Goal: Find specific page/section: Find specific page/section

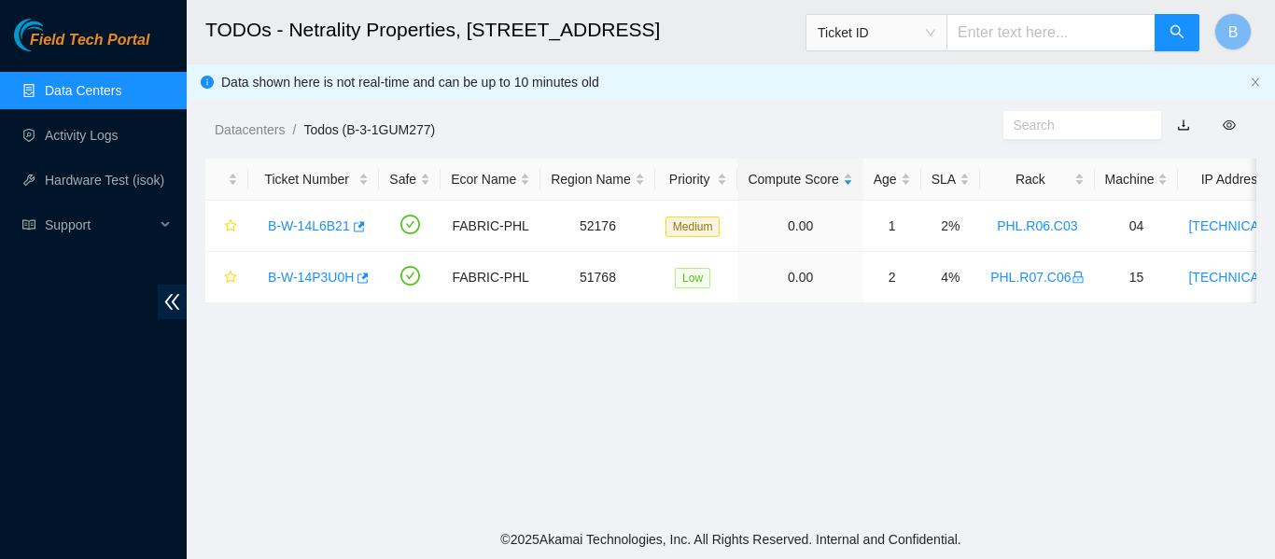
click at [696, 90] on div "Datacenters / Todos (B-3-1GUM277) /" at bounding box center [595, 87] width 817 height 105
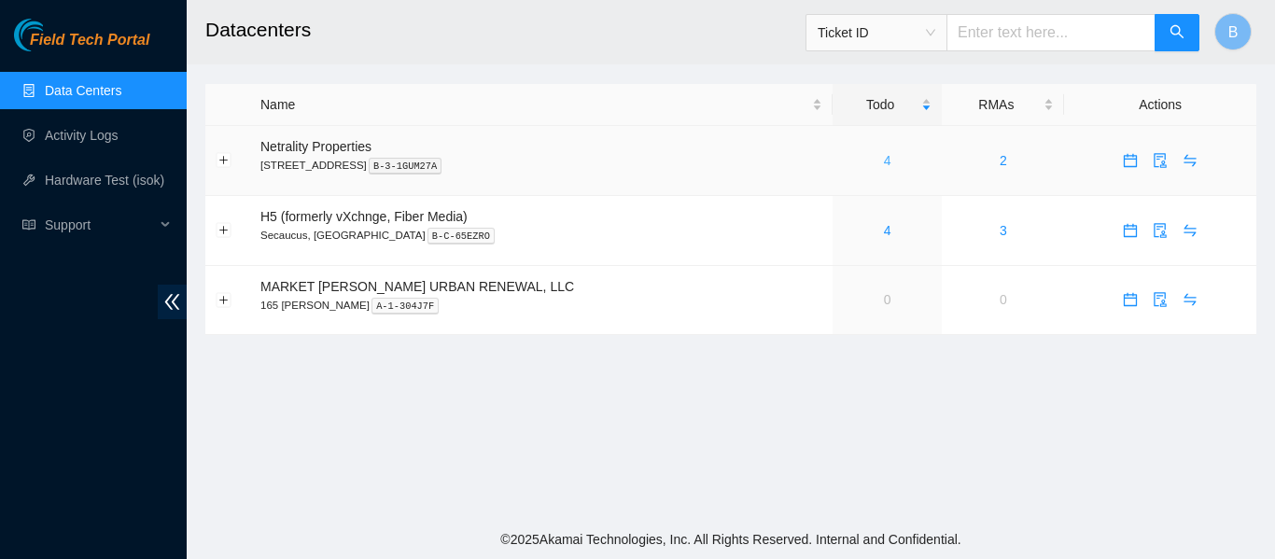
click at [884, 162] on link "4" at bounding box center [887, 160] width 7 height 15
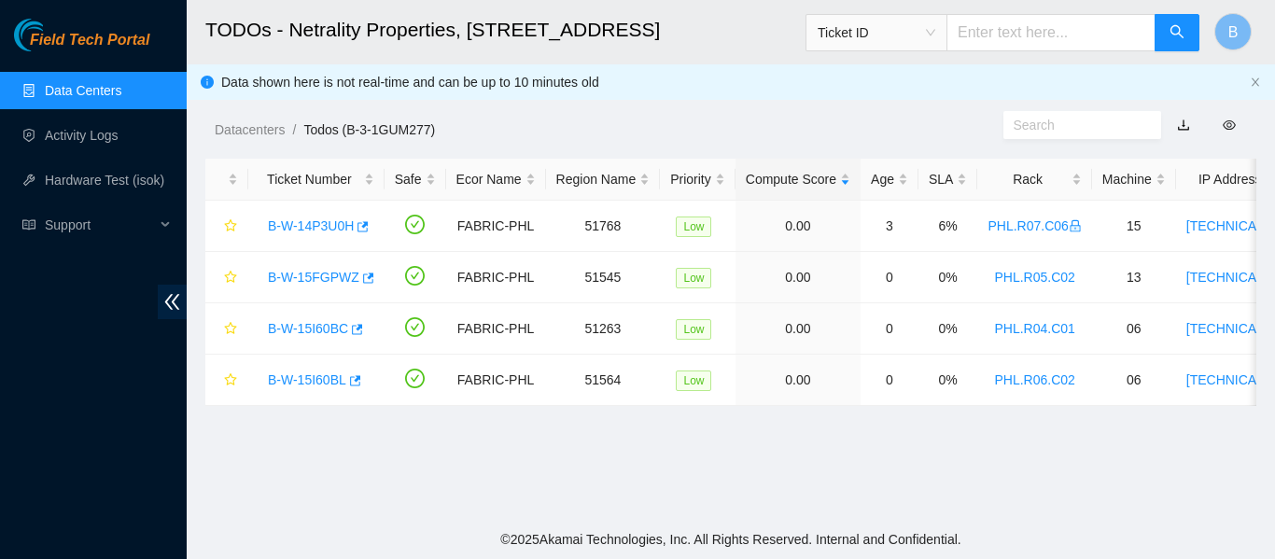
click at [697, 102] on div "Datacenters / Todos (B-3-1GUM277) /" at bounding box center [595, 87] width 817 height 105
click at [635, 96] on div "Datacenters / Todos (B-3-1GUM277) /" at bounding box center [595, 87] width 817 height 105
click at [388, 145] on main "TODOs - Netrality Properties, [STREET_ADDRESS]) Ticket ID B Data shown here is …" at bounding box center [731, 260] width 1089 height 520
click at [585, 139] on ol "Datacenters / Todos (B-3-1GUM277) /" at bounding box center [609, 130] width 789 height 21
